Goal: Transaction & Acquisition: Purchase product/service

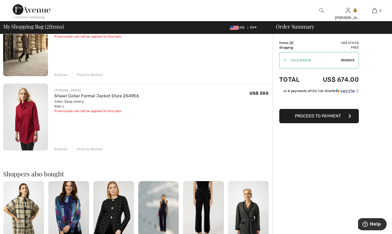
scroll to position [53, 0]
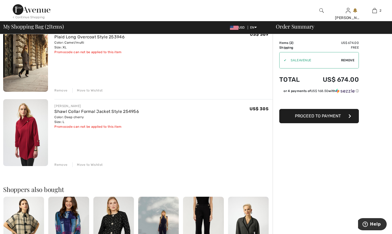
click at [331, 114] on span "Proceed to Payment" at bounding box center [318, 116] width 46 height 5
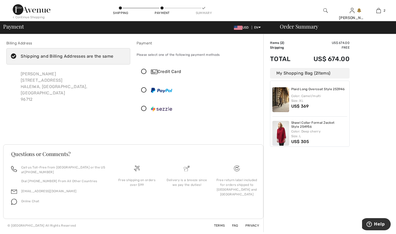
click at [14, 54] on icon at bounding box center [14, 57] width 14 height 6
click at [113, 54] on input "Shipping and Billing Addresses are the same" at bounding box center [114, 56] width 3 height 16
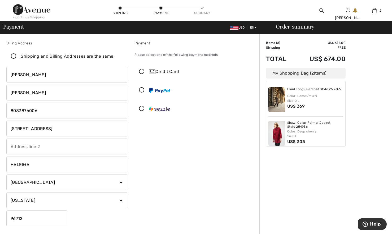
checkbox input "false"
drag, startPoint x: 67, startPoint y: 132, endPoint x: 7, endPoint y: 125, distance: 59.7
click at [7, 125] on input "66-345 HALEIWA ROAD" at bounding box center [67, 129] width 122 height 16
type input "68 Mirage View Drive"
select select "NV"
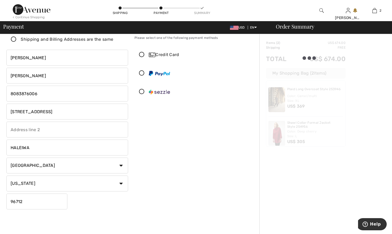
scroll to position [26, 0]
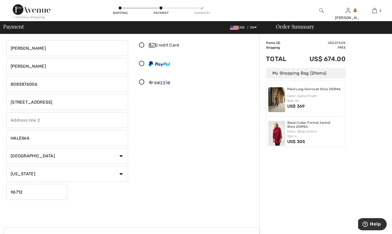
drag, startPoint x: 34, startPoint y: 139, endPoint x: 3, endPoint y: 136, distance: 30.9
click at [3, 136] on div "Billing Address Shipping and Billing Addresses are the same KIM HUBER 66-345 HA…" at bounding box center [67, 108] width 128 height 188
type input "Henderson"
drag, startPoint x: 33, startPoint y: 196, endPoint x: 6, endPoint y: 192, distance: 26.8
click at [8, 191] on input "96712" at bounding box center [36, 192] width 61 height 16
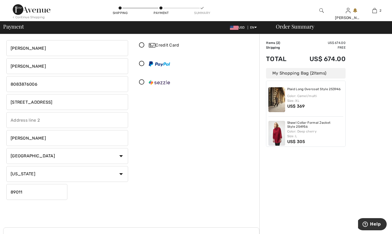
type input "89011"
click at [162, 148] on div "Payment Please select one of the following payment methods Credit Card My Saved…" at bounding box center [195, 108] width 128 height 188
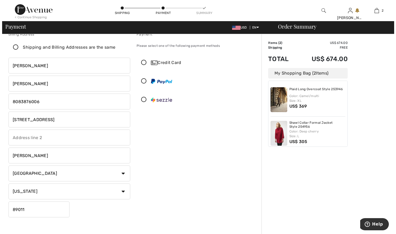
scroll to position [0, 0]
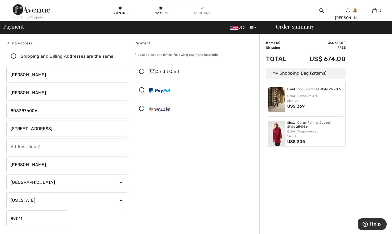
click at [14, 56] on icon at bounding box center [14, 57] width 14 height 6
click at [113, 56] on input "Shipping and Billing Addresses are the same" at bounding box center [114, 56] width 3 height 16
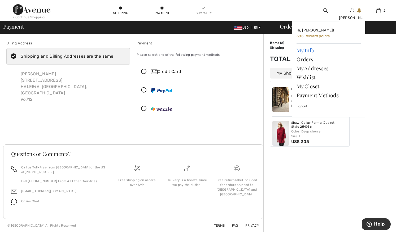
checkbox input "true"
click at [312, 49] on link "My Info" at bounding box center [328, 50] width 64 height 9
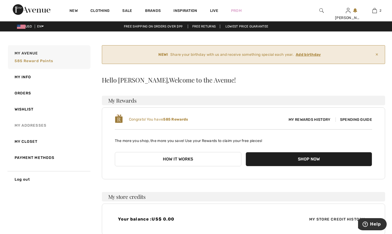
click at [38, 124] on link "My Addresses" at bounding box center [48, 126] width 83 height 16
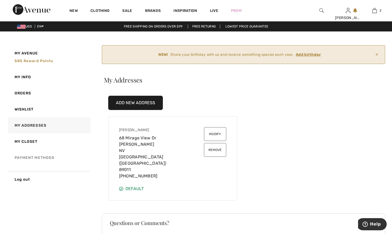
click at [39, 155] on link "Payment Methods" at bounding box center [48, 158] width 83 height 16
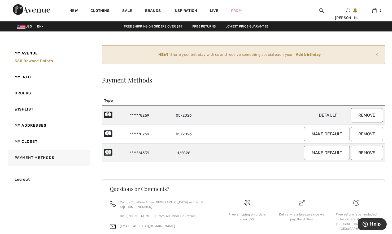
click at [361, 114] on button "Remove" at bounding box center [366, 115] width 32 height 14
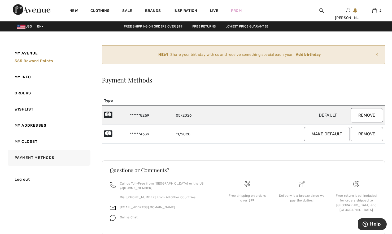
click at [369, 118] on button "Remove" at bounding box center [366, 115] width 32 height 14
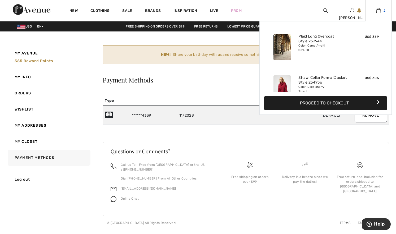
click at [378, 12] on img at bounding box center [378, 10] width 5 height 6
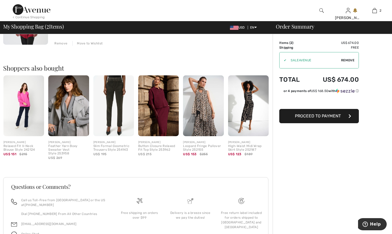
scroll to position [153, 0]
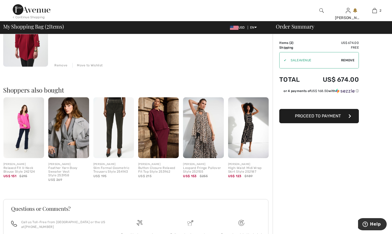
click at [304, 113] on button "Proceed to Payment" at bounding box center [318, 116] width 79 height 14
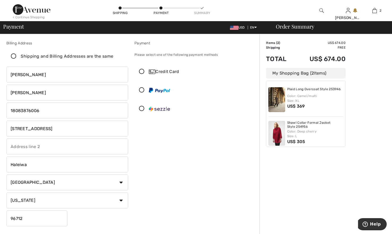
drag, startPoint x: 33, startPoint y: 166, endPoint x: 4, endPoint y: 163, distance: 29.1
click at [4, 163] on div "Billing Address Shipping and Billing Addresses are the same Kim Huber 68 Mirage…" at bounding box center [67, 135] width 128 height 188
type input "[PERSON_NAME]"
click at [13, 56] on icon at bounding box center [14, 57] width 14 height 6
click at [113, 56] on input "Shipping and Billing Addresses are the same" at bounding box center [114, 56] width 3 height 16
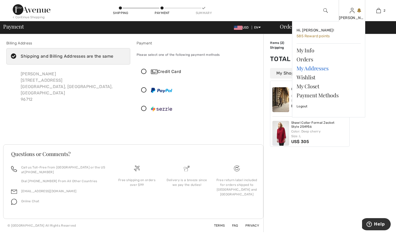
checkbox input "true"
click at [316, 68] on link "My Addresses" at bounding box center [328, 68] width 64 height 9
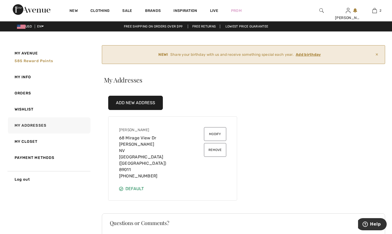
click at [182, 148] on div "Kim Huber 68 Mirage View Dr Henderson NV United States (US) 89011 (808) 387-6006" at bounding box center [161, 153] width 85 height 52
click at [28, 125] on link "My Addresses" at bounding box center [48, 126] width 83 height 16
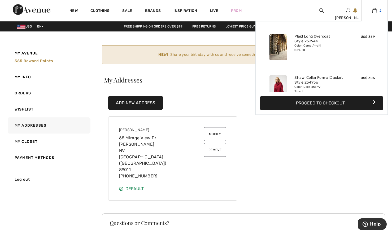
click at [374, 12] on img at bounding box center [374, 10] width 5 height 6
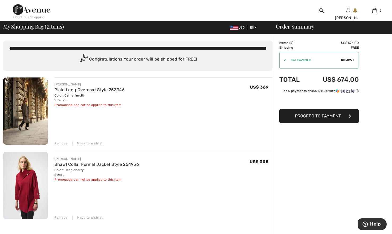
click at [318, 115] on span "Proceed to Payment" at bounding box center [318, 116] width 46 height 5
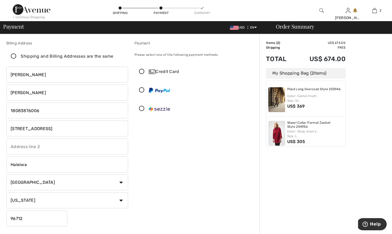
click at [35, 160] on input "Haleiwa" at bounding box center [67, 165] width 122 height 16
drag, startPoint x: 28, startPoint y: 163, endPoint x: 0, endPoint y: 158, distance: 27.9
click at [6, 157] on div "Billing Address Shipping and Billing Addresses are the same Kim Huber 68 Mirage…" at bounding box center [67, 135] width 128 height 188
type input "Henderson"
click at [147, 139] on div "Payment Please select one of the following payment methods Credit Card" at bounding box center [195, 135] width 128 height 188
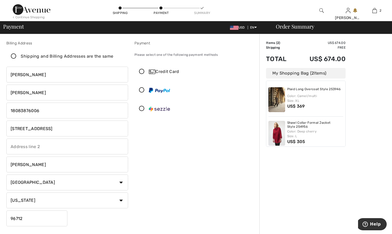
drag, startPoint x: 19, startPoint y: 217, endPoint x: -10, endPoint y: 214, distance: 29.8
click at [0, 214] on html "We value your privacy We use cookies to enhance your browsing experience, serve…" at bounding box center [196, 117] width 392 height 234
type input "89011"
click at [14, 56] on icon at bounding box center [14, 57] width 14 height 6
click at [113, 56] on input "Shipping and Billing Addresses are the same" at bounding box center [114, 56] width 3 height 16
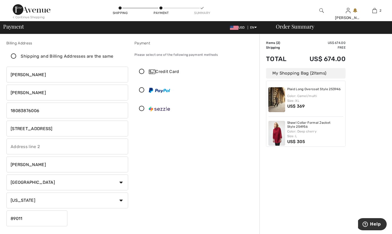
checkbox input "true"
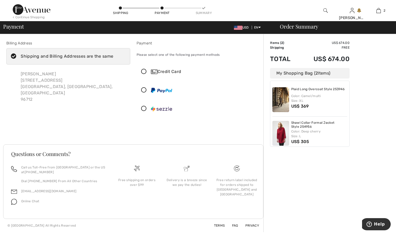
type input "[PERSON_NAME]"
type input "HUBER"
type input "8083876006"
type input "66-345 HALEIWA ROAD"
type input "HALEIWA"
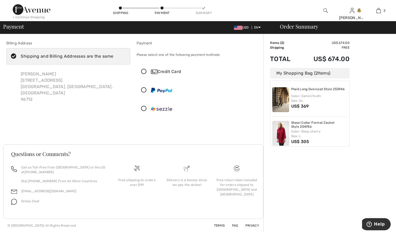
select select "HI"
type input "96712"
click at [13, 56] on icon at bounding box center [14, 57] width 14 height 6
click at [113, 56] on input "Shipping and Billing Addresses are the same" at bounding box center [114, 56] width 3 height 16
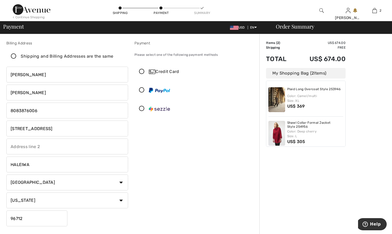
checkbox input "false"
drag, startPoint x: 33, startPoint y: 166, endPoint x: 0, endPoint y: 160, distance: 34.0
click at [0, 160] on div "Billing Address Shipping and Billing Addresses are the same Kim Huber 68 Mirage…" at bounding box center [196, 188] width 392 height 308
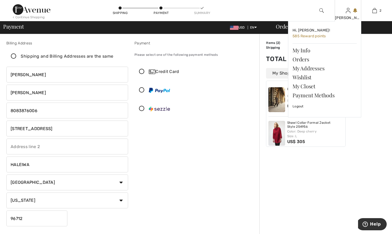
click at [350, 10] on div "KIM Hi, KIM! 585 Reward points My Info Orders My Addresses Wishlist My Closet P…" at bounding box center [347, 10] width 26 height 21
click at [300, 52] on link "My Info" at bounding box center [324, 50] width 64 height 9
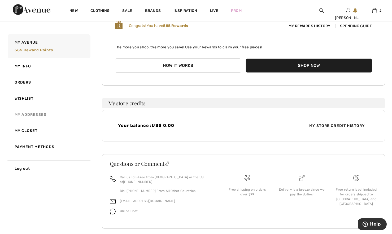
scroll to position [102, 0]
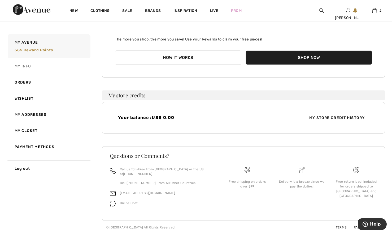
click at [27, 65] on link "My Info" at bounding box center [48, 66] width 83 height 16
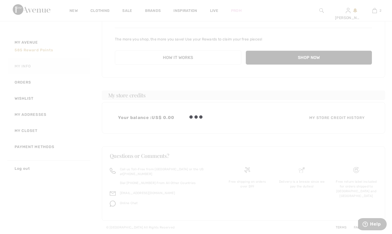
scroll to position [78, 0]
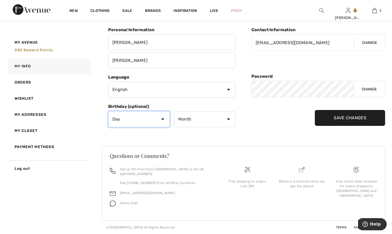
click at [128, 119] on select "Day 1 2 3 4 5 6 7 8 9 10 11 12 13 14 15 16 17 18 19 20 21 22 23 24 25 26 27 28 …" at bounding box center [138, 120] width 61 height 16
select select "17"
click at [108, 112] on select "Day 1 2 3 4 5 6 7 8 9 10 11 12 13 14 15 16 17 18 19 20 21 22 23 24 25 26 27 28 …" at bounding box center [138, 120] width 61 height 16
click at [193, 121] on select "Month January February March April May June July August September October Novem…" at bounding box center [204, 120] width 61 height 16
select select "2"
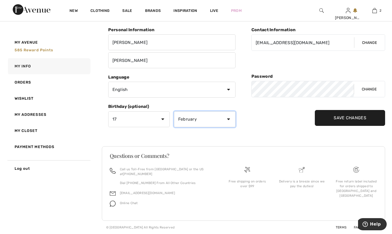
click at [174, 112] on select "Month January February March April May June July August September October Novem…" at bounding box center [204, 120] width 61 height 16
click at [331, 116] on input "Save Changes" at bounding box center [349, 118] width 70 height 16
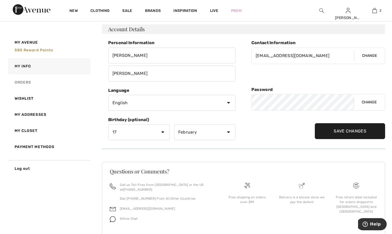
scroll to position [47, 0]
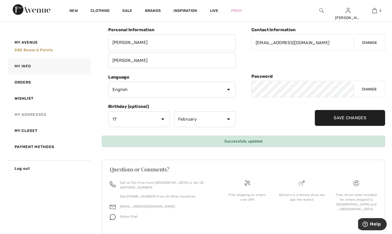
click at [32, 116] on link "My Addresses" at bounding box center [48, 115] width 83 height 16
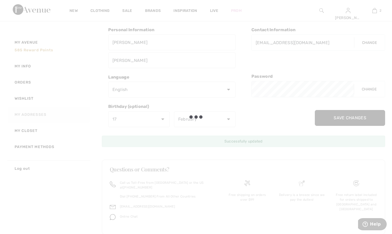
scroll to position [29, 0]
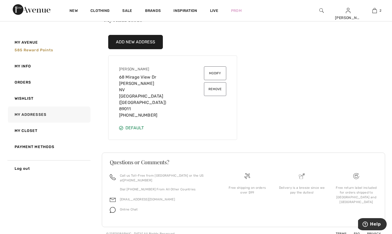
click at [168, 117] on div "Kim Huber 68 Mirage View Dr Henderson NV United States (US) 89011 (808) 387-600…" at bounding box center [173, 92] width 120 height 65
click at [132, 125] on div "Default" at bounding box center [172, 128] width 107 height 6
drag, startPoint x: 156, startPoint y: 81, endPoint x: 150, endPoint y: 83, distance: 6.3
click at [155, 81] on div "Kim Huber 68 Mirage View Dr Henderson NV United States (US) 89011 (808) 387-6006" at bounding box center [161, 93] width 85 height 52
click at [125, 92] on div "Kim Huber 68 Mirage View Dr Henderson NV United States (US) 89011 (808) 387-6006" at bounding box center [161, 93] width 85 height 52
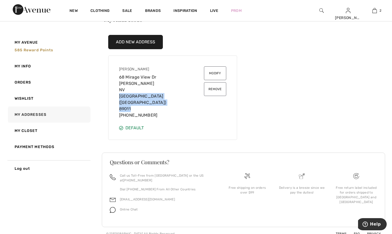
click at [156, 100] on div "Kim Huber 68 Mirage View Dr Henderson NV United States (US) 89011 (808) 387-6006" at bounding box center [161, 93] width 85 height 52
drag, startPoint x: 156, startPoint y: 100, endPoint x: 157, endPoint y: 110, distance: 10.2
click at [157, 110] on div "Kim Huber 68 Mirage View Dr Henderson NV United States (US) 89011 (808) 387-6006" at bounding box center [161, 93] width 85 height 52
click at [215, 75] on button "Modify" at bounding box center [215, 74] width 22 height 14
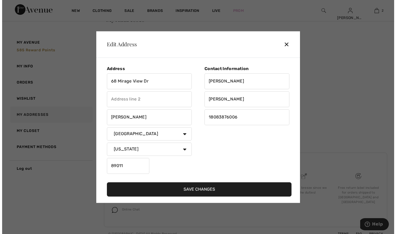
scroll to position [25, 0]
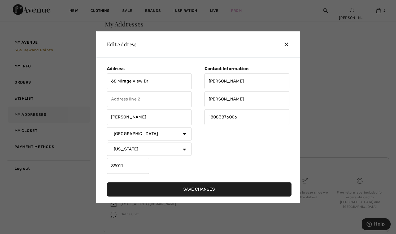
click at [190, 190] on button "Save Changes" at bounding box center [199, 190] width 184 height 14
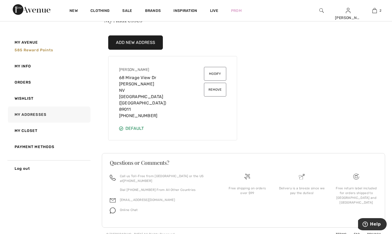
scroll to position [29, 0]
click at [35, 130] on link "My Closet" at bounding box center [48, 131] width 83 height 16
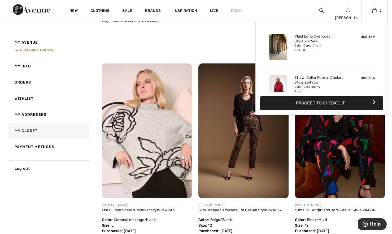
click at [320, 102] on button "Proceed to Checkout" at bounding box center [321, 103] width 123 height 14
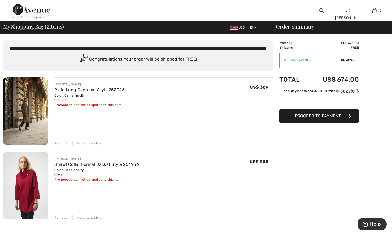
click at [320, 116] on span "Proceed to Payment" at bounding box center [318, 116] width 46 height 5
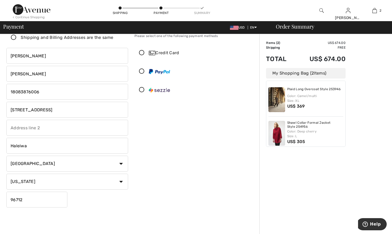
scroll to position [53, 0]
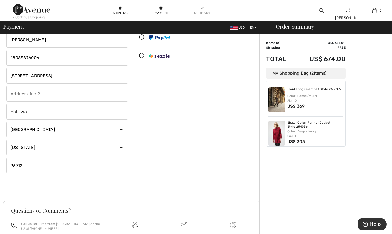
drag, startPoint x: 43, startPoint y: 112, endPoint x: 3, endPoint y: 103, distance: 41.6
click at [3, 103] on div "Billing Address Shipping and Billing Addresses are the same [PERSON_NAME] [STRE…" at bounding box center [196, 135] width 392 height 308
type input "[PERSON_NAME]"
drag, startPoint x: 27, startPoint y: 170, endPoint x: -6, endPoint y: 166, distance: 32.9
click at [0, 166] on html "We value your privacy We use cookies to enhance your browsing experience, serve…" at bounding box center [196, 64] width 392 height 234
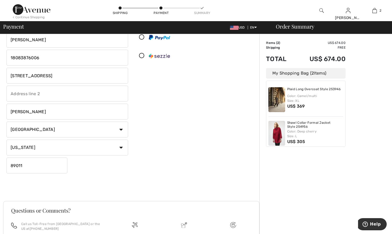
type input "89011"
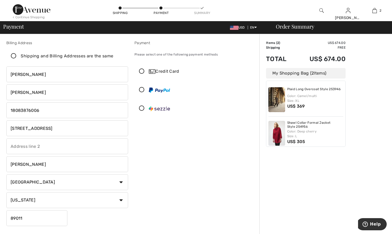
scroll to position [0, 0]
click at [142, 72] on icon at bounding box center [142, 72] width 14 height 6
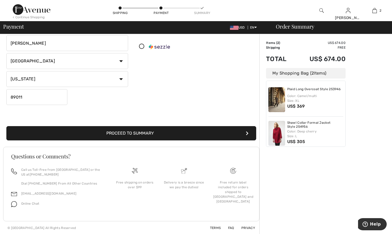
scroll to position [122, 0]
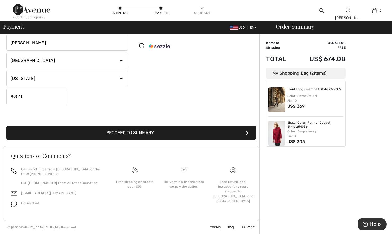
click at [136, 134] on button "Proceed to Summary" at bounding box center [131, 133] width 250 height 14
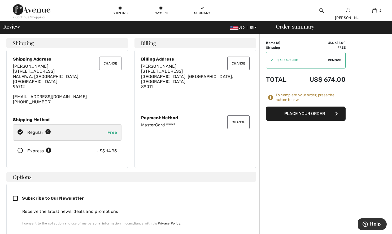
click at [111, 63] on button "Change" at bounding box center [110, 64] width 22 height 14
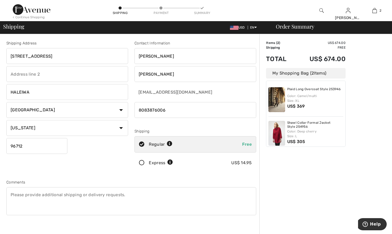
drag, startPoint x: 68, startPoint y: 59, endPoint x: -4, endPoint y: 58, distance: 71.5
click at [0, 58] on html "We value your privacy We use cookies to enhance your browsing experience, serve…" at bounding box center [196, 117] width 392 height 234
type input "[STREET_ADDRESS]"
select select "NV"
drag, startPoint x: 37, startPoint y: 92, endPoint x: 9, endPoint y: 92, distance: 28.1
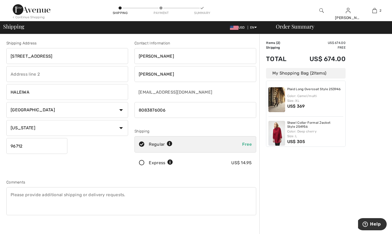
click at [8, 92] on input "HALEIWA" at bounding box center [67, 92] width 122 height 16
type input "[PERSON_NAME]"
drag, startPoint x: 24, startPoint y: 147, endPoint x: 11, endPoint y: 145, distance: 13.1
click at [0, 144] on html "We value your privacy We use cookies to enhance your browsing experience, serve…" at bounding box center [196, 117] width 392 height 234
type input "89011"
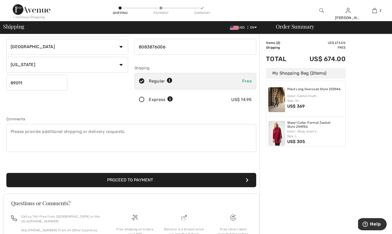
scroll to position [79, 0]
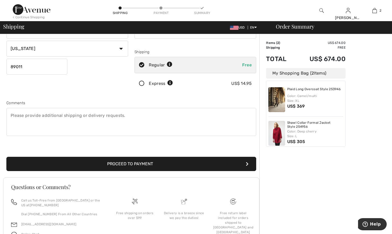
click at [109, 161] on button "Proceed to Payment" at bounding box center [131, 164] width 250 height 14
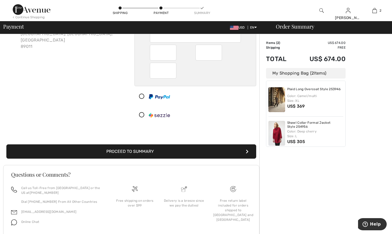
click at [147, 151] on button "Proceed to Summary" at bounding box center [131, 152] width 250 height 14
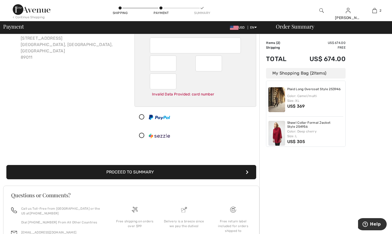
scroll to position [21, 0]
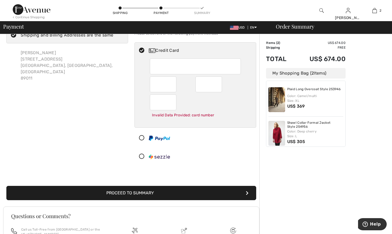
click at [164, 193] on button "Proceed to Summary" at bounding box center [131, 193] width 250 height 14
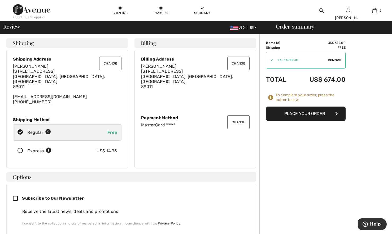
click at [302, 114] on button "Place Your Order" at bounding box center [305, 114] width 79 height 14
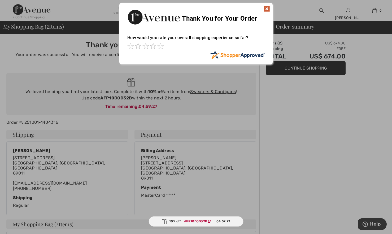
click at [265, 10] on img at bounding box center [266, 9] width 6 height 6
